Goal: Task Accomplishment & Management: Manage account settings

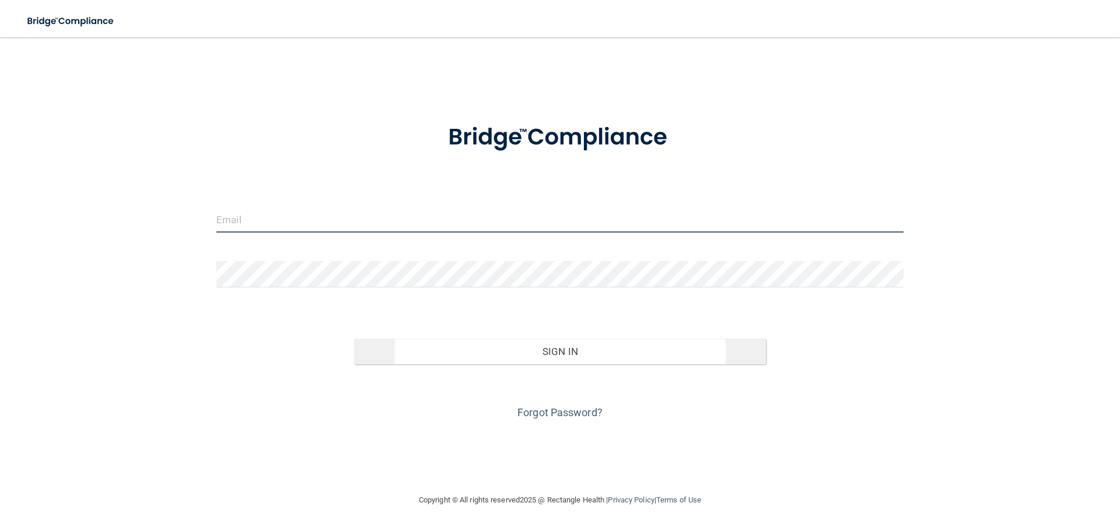
type input "[PERSON_NAME][EMAIL_ADDRESS][DOMAIN_NAME]"
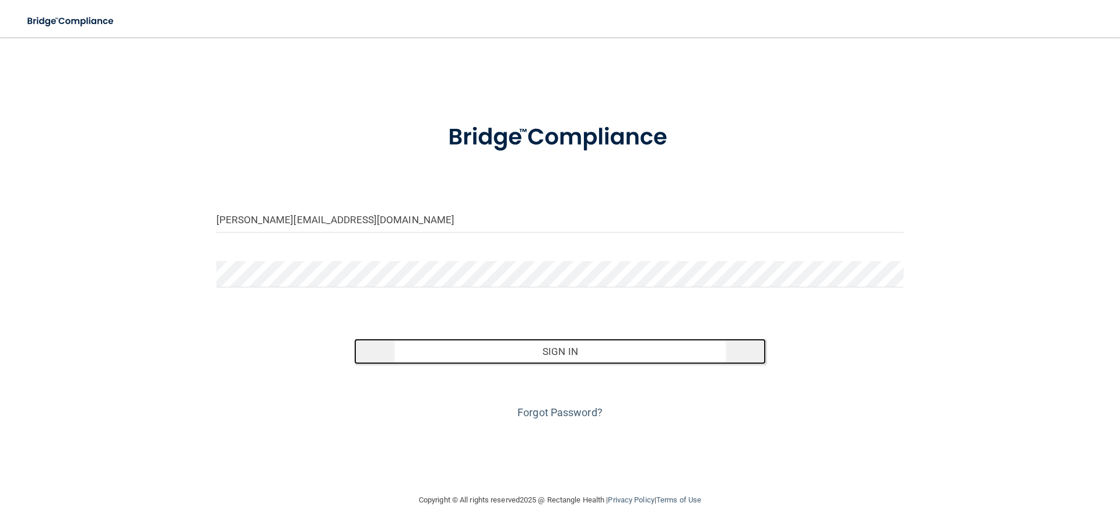
click at [552, 345] on button "Sign In" at bounding box center [560, 352] width 412 height 26
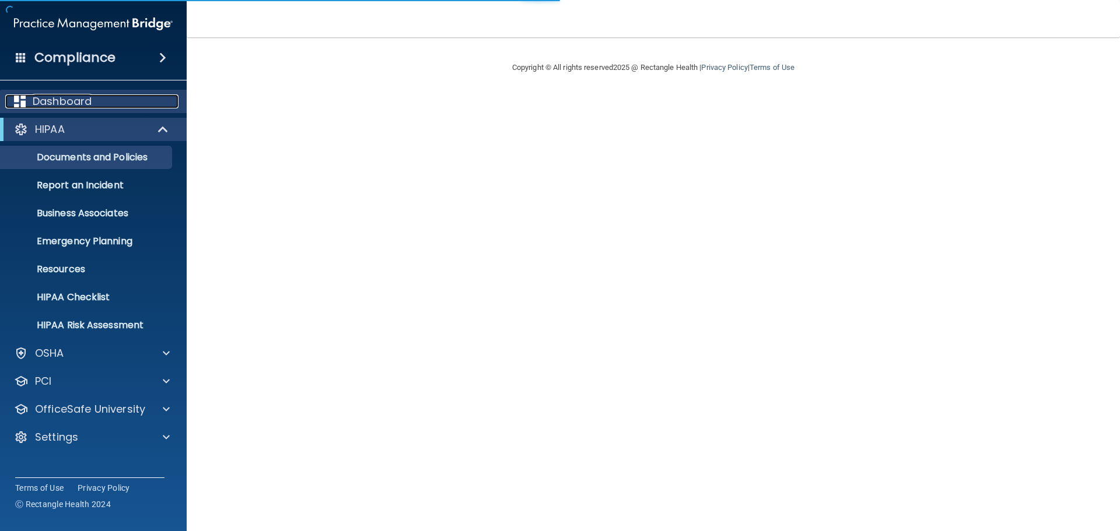
click at [66, 101] on p "Dashboard" at bounding box center [62, 101] width 59 height 14
